Goal: Transaction & Acquisition: Purchase product/service

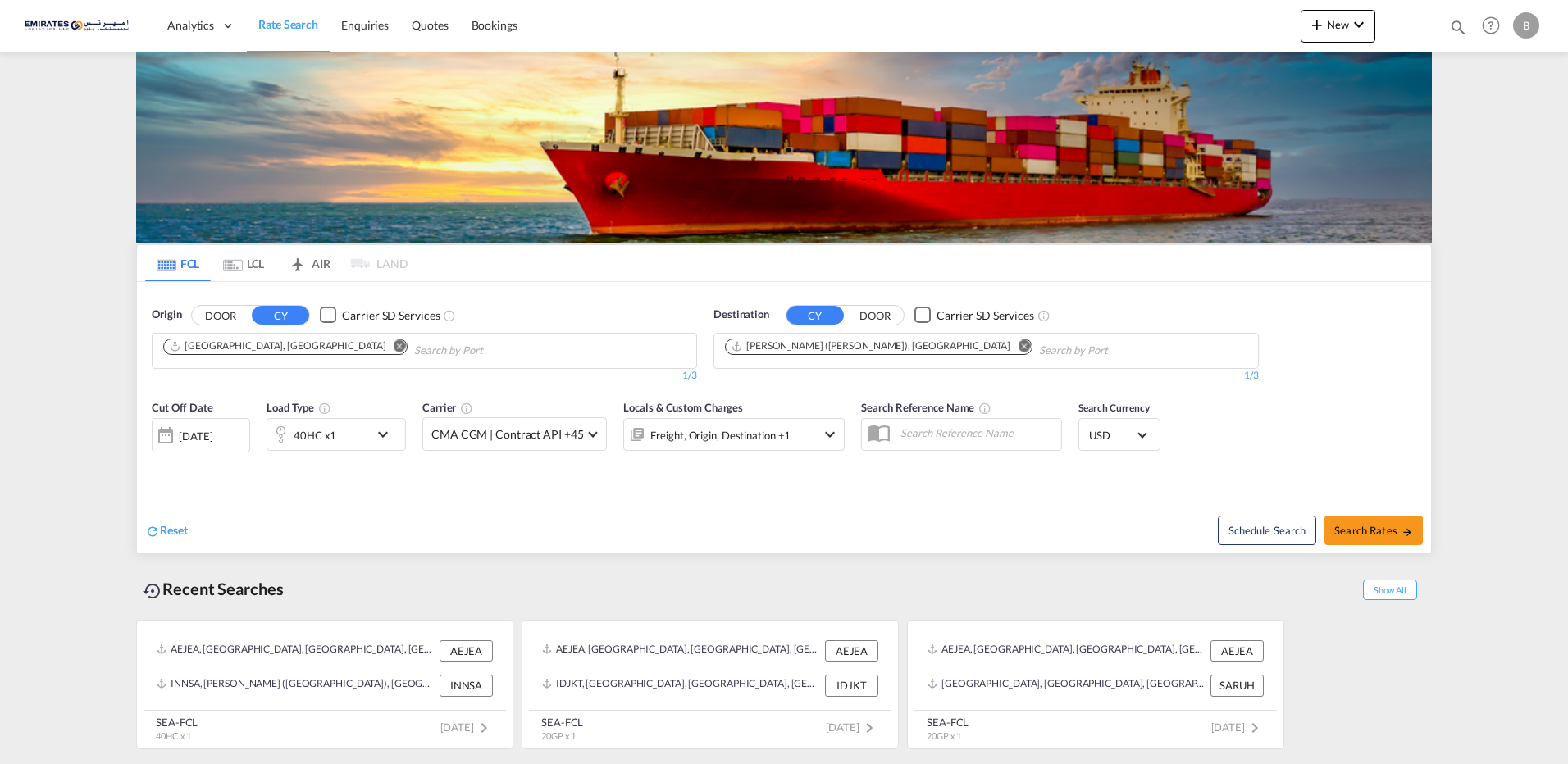
click at [1017, 346] on md-icon "Remove" at bounding box center [1023, 345] width 13 height 13
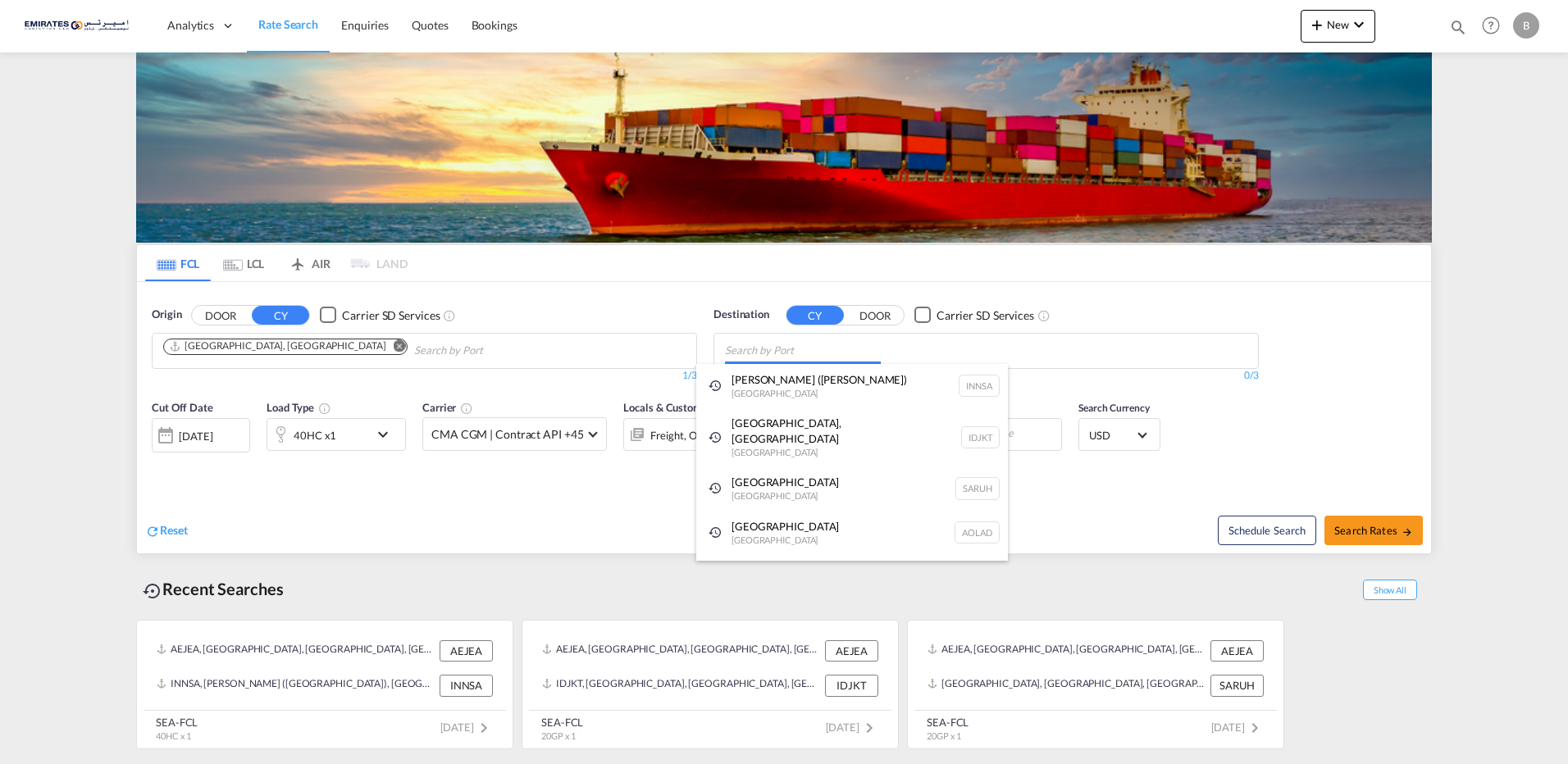
click at [847, 347] on body "Analytics Dashboard Rate Search Enquiries Quotes Bookings" at bounding box center [784, 382] width 1568 height 764
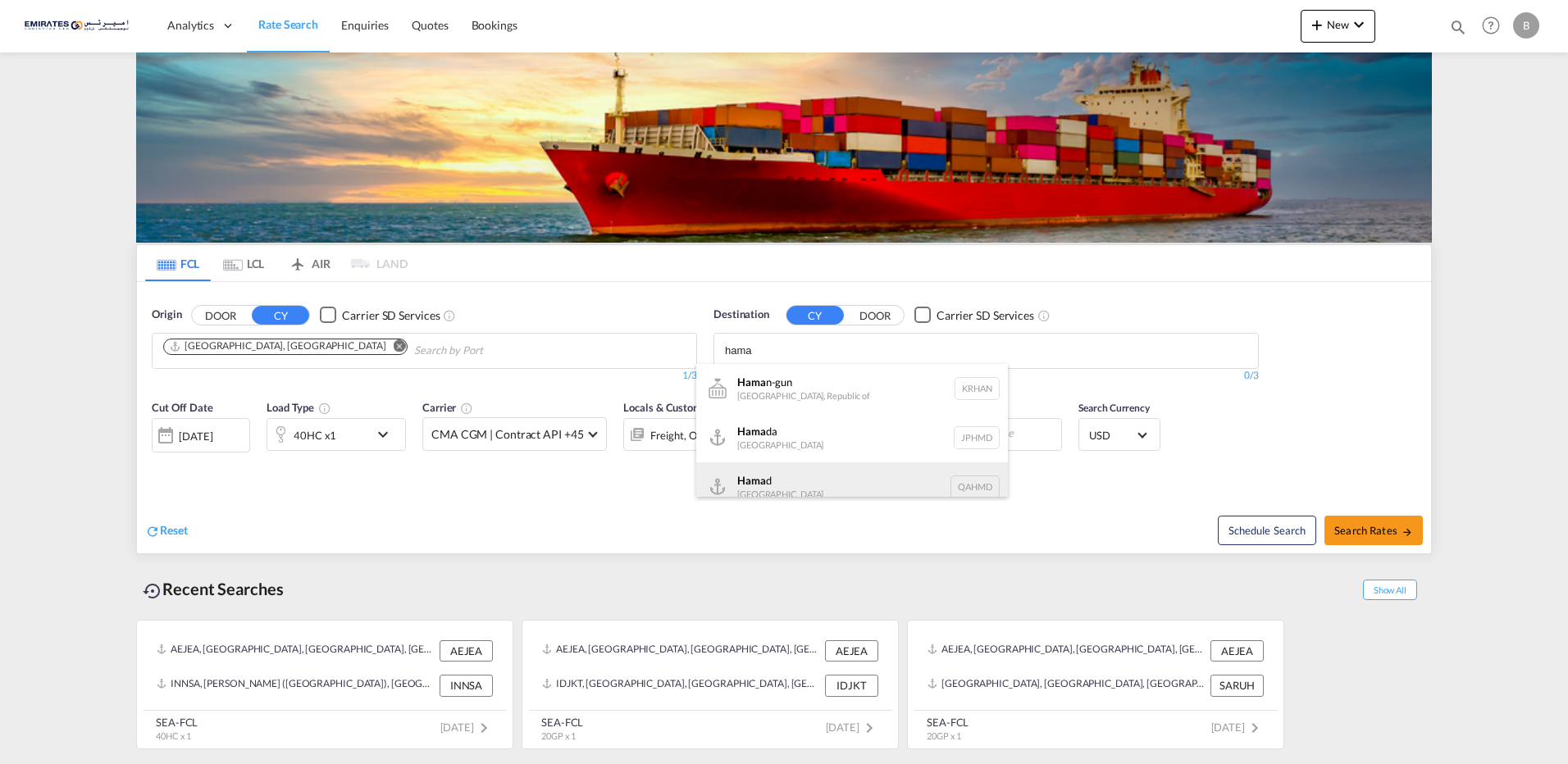
type input "hama"
click at [749, 482] on div "Hama d [GEOGRAPHIC_DATA] QAHMD" at bounding box center [851, 487] width 311 height 49
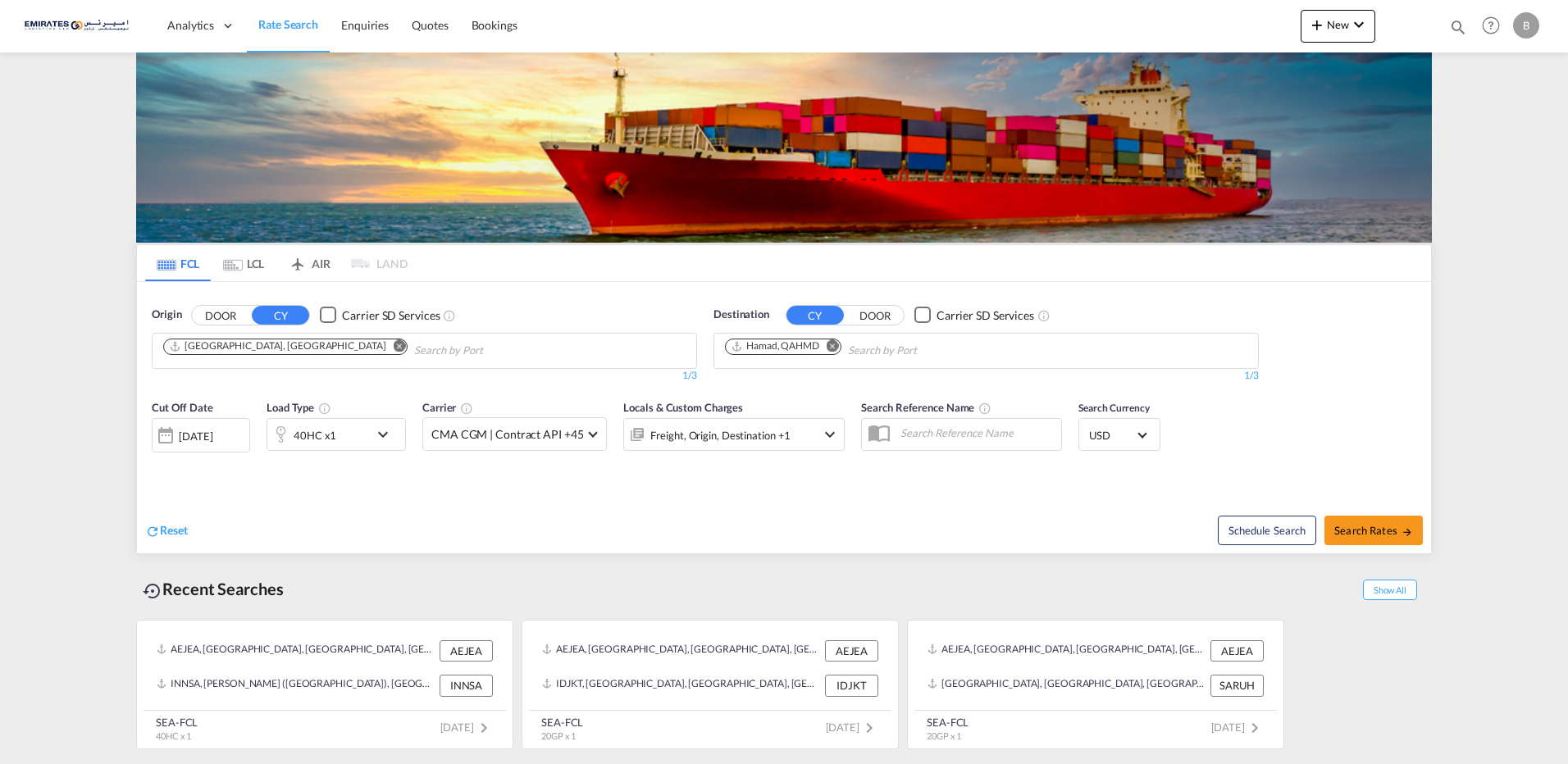
click at [379, 435] on md-icon "icon-chevron-down" at bounding box center [386, 434] width 28 height 19
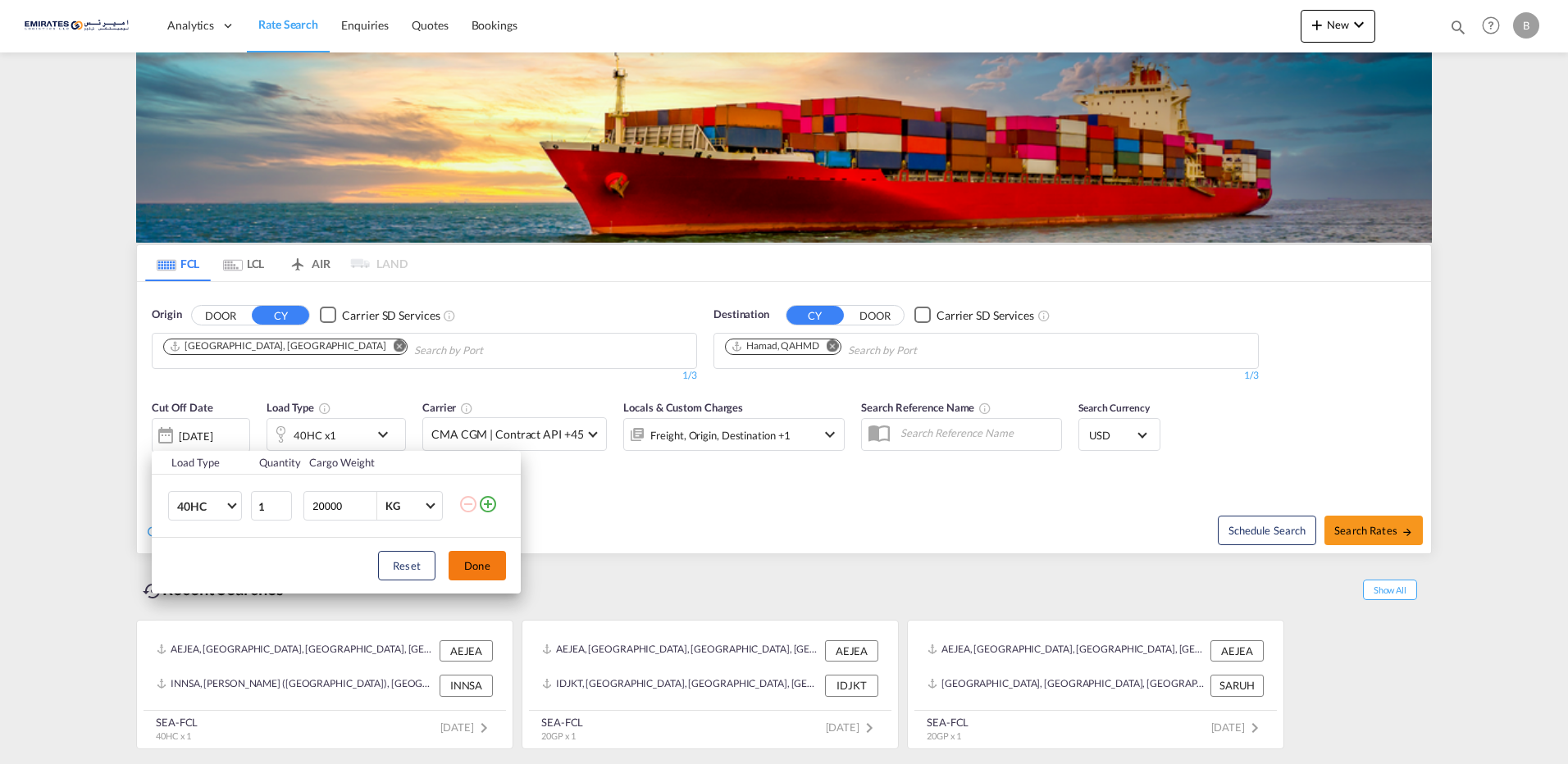
click at [473, 573] on button "Done" at bounding box center [477, 565] width 57 height 30
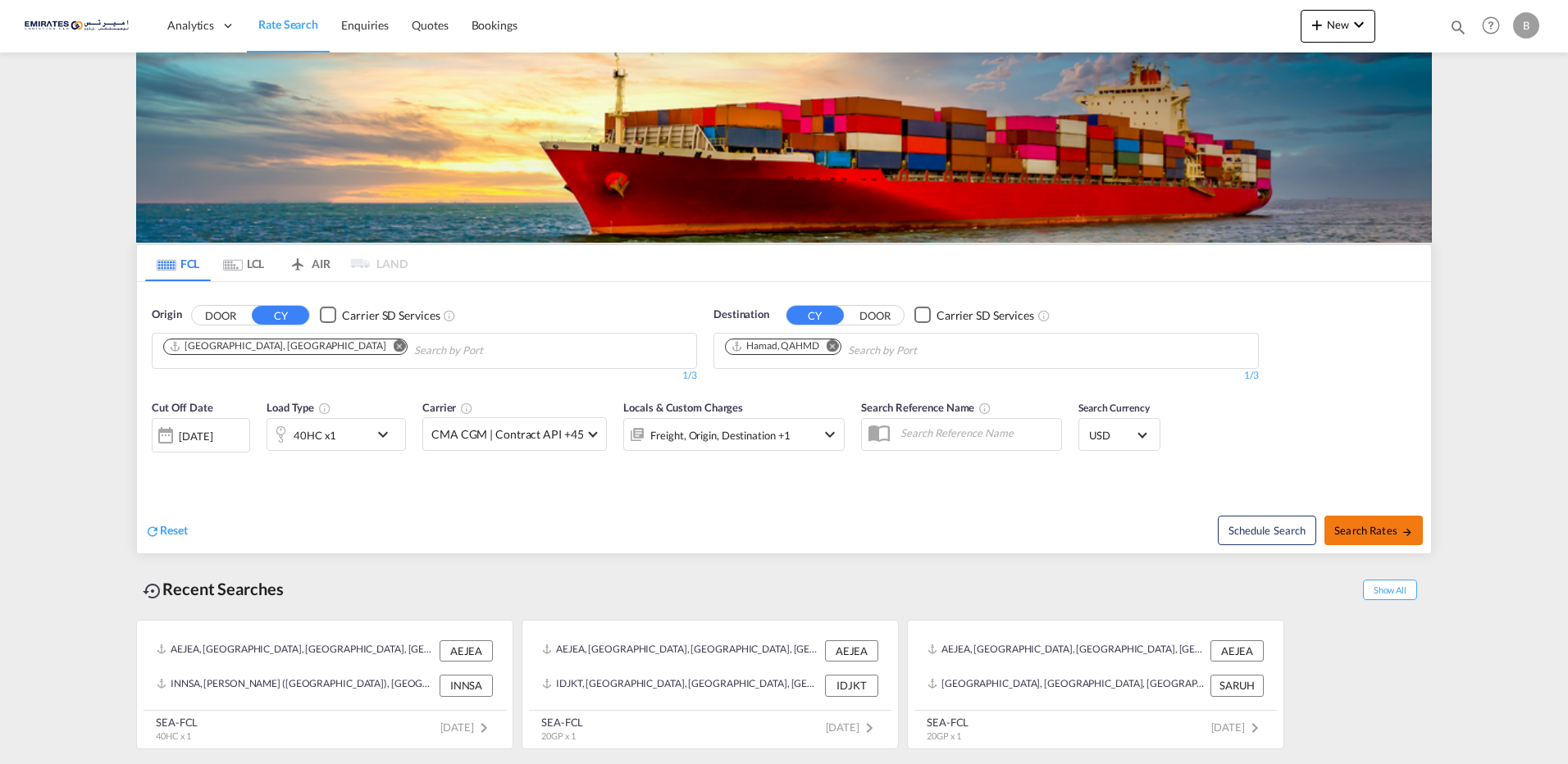
click at [1360, 534] on span "Search Rates" at bounding box center [1373, 530] width 78 height 13
type input "AEJEA to QAHMD / [DATE]"
